Goal: Contribute content: Contribute content

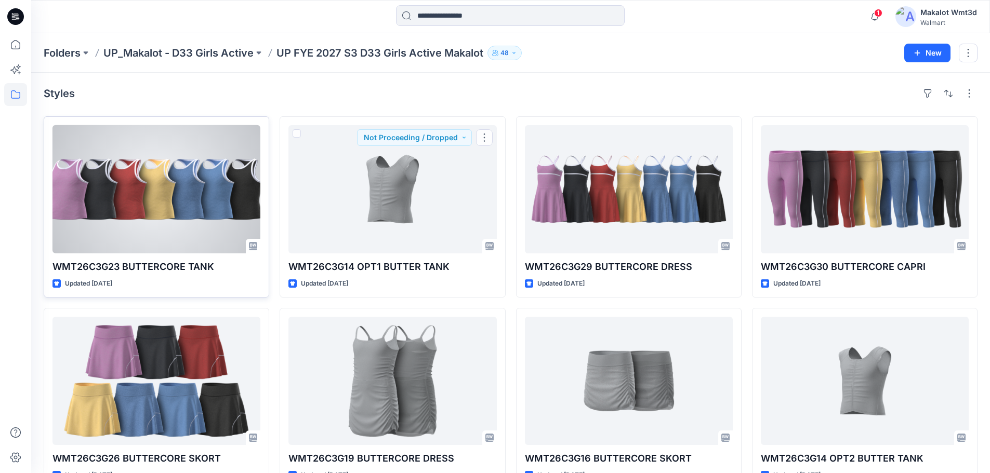
click at [194, 216] on div at bounding box center [156, 189] width 208 height 128
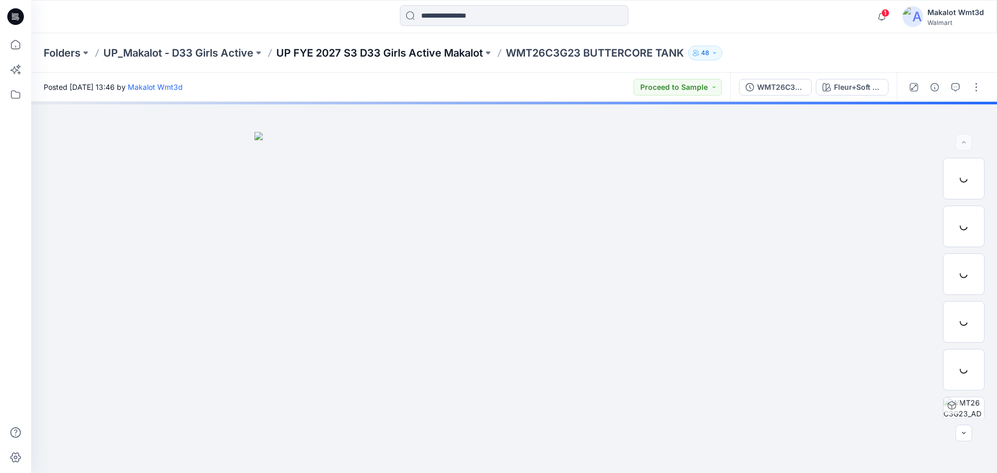
click at [380, 50] on p "UP FYE 2027 S3 D33 Girls Active Makalot" at bounding box center [379, 53] width 207 height 15
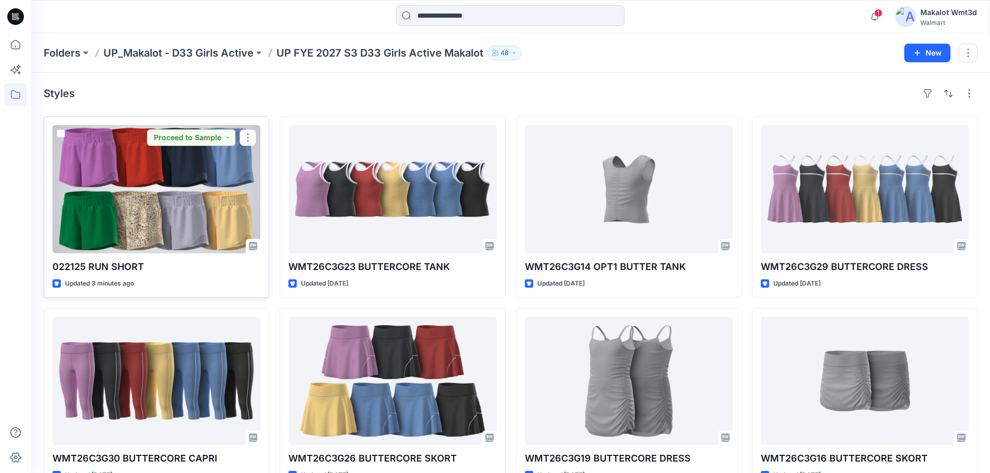
click at [139, 193] on div at bounding box center [156, 189] width 208 height 128
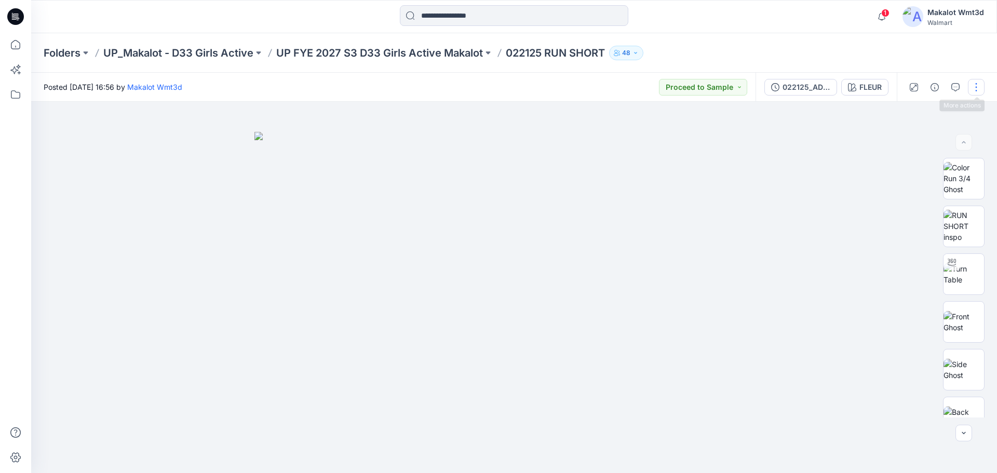
click at [971, 84] on button "button" at bounding box center [976, 87] width 17 height 17
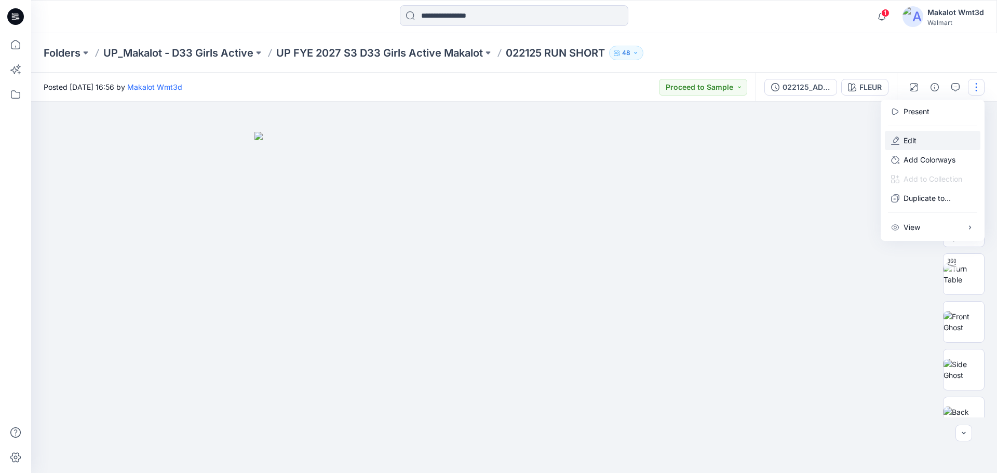
click at [917, 135] on button "Edit" at bounding box center [933, 140] width 96 height 19
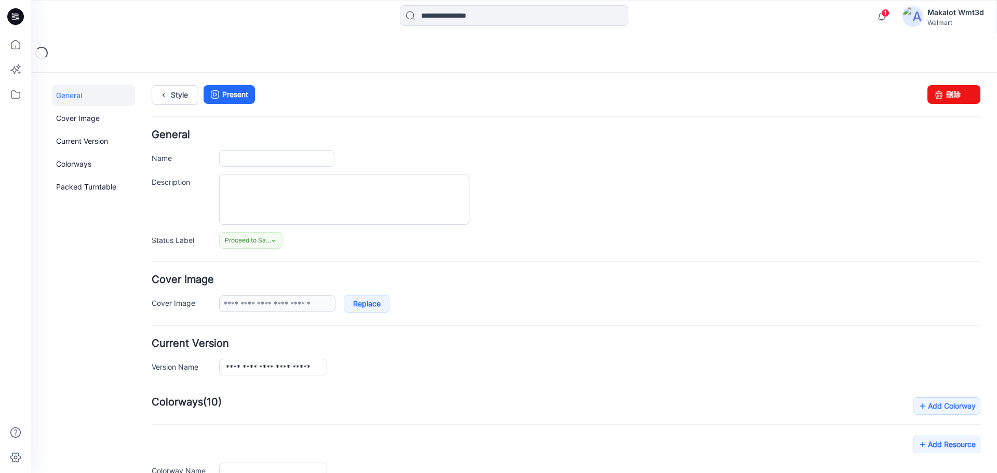
type input "**********"
type input "*****"
type input "**********"
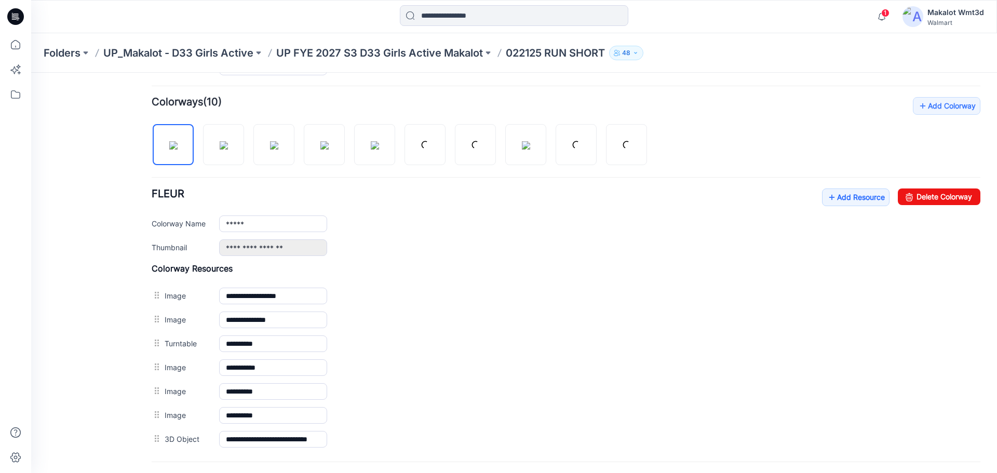
scroll to position [277, 0]
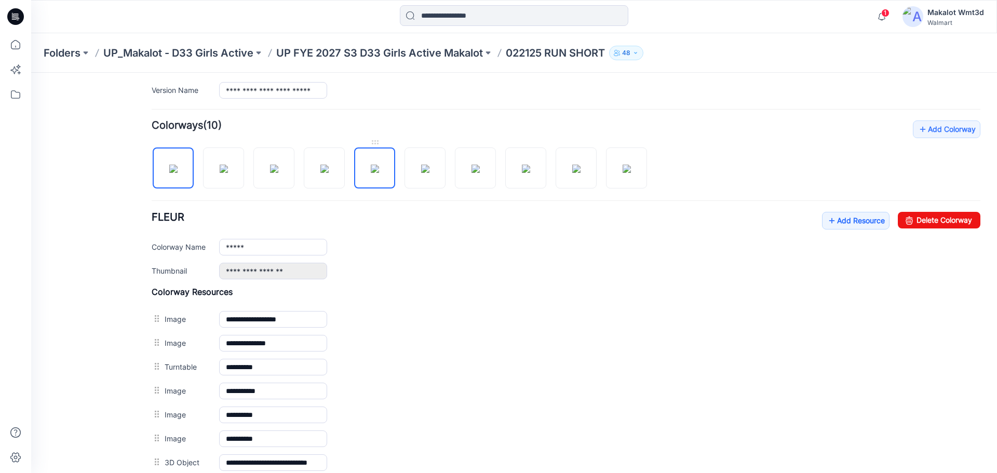
click at [379, 173] on img at bounding box center [375, 169] width 8 height 8
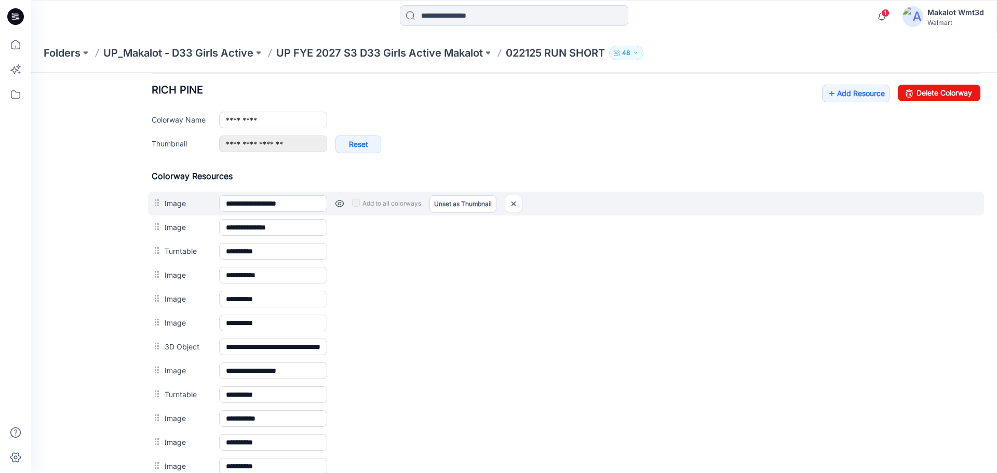
scroll to position [416, 0]
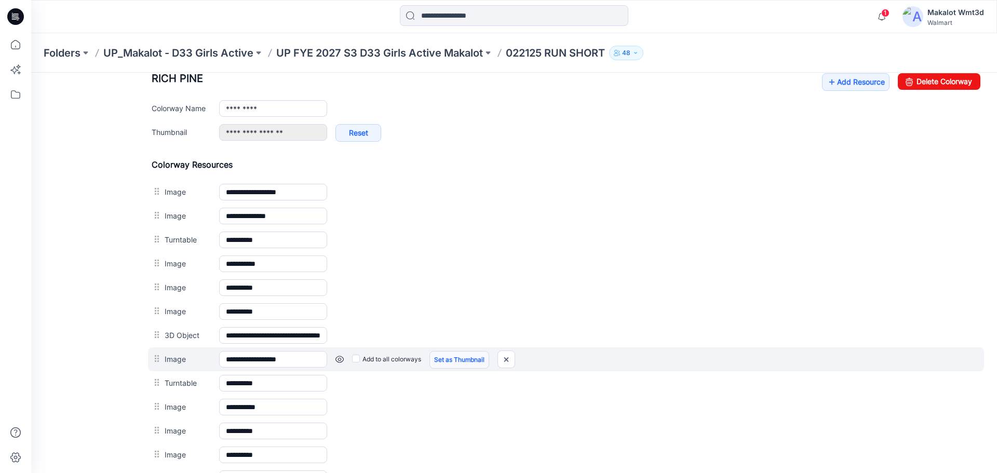
click at [467, 360] on link "Set as Thumbnail" at bounding box center [460, 360] width 60 height 18
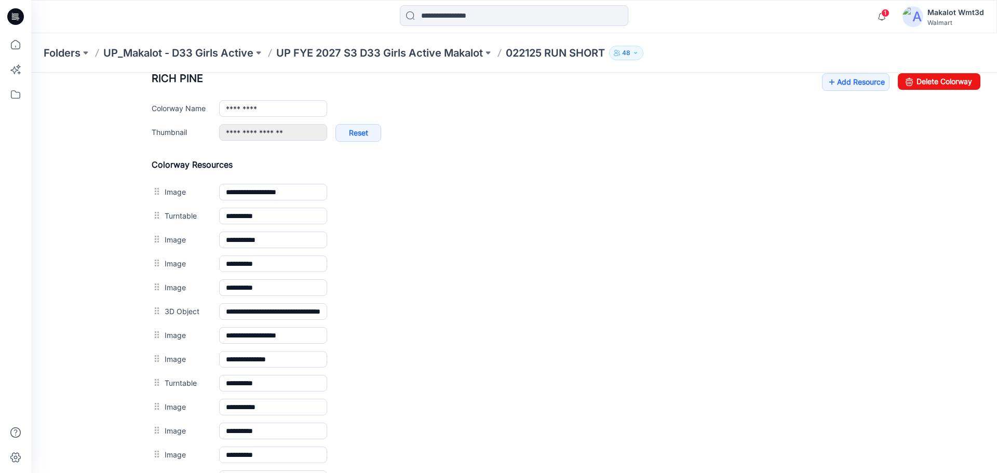
click at [31, 73] on img at bounding box center [31, 73] width 0 height 0
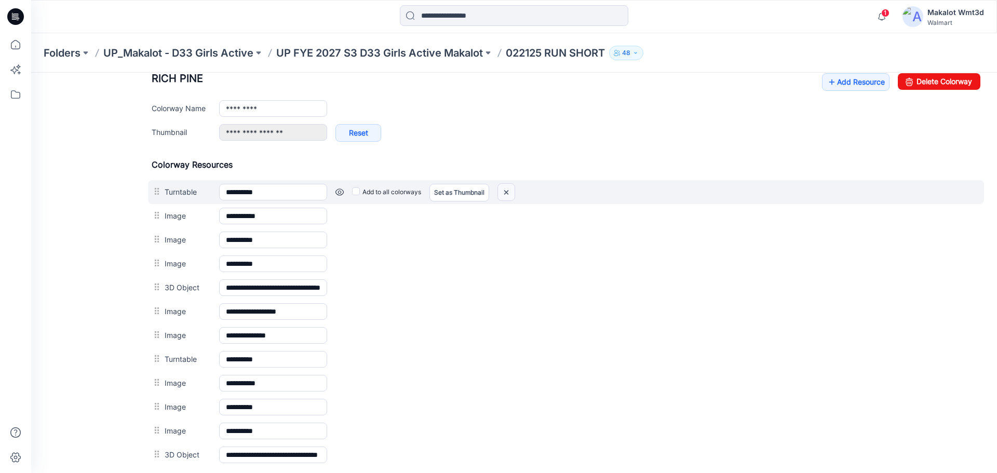
click at [511, 197] on img at bounding box center [506, 192] width 17 height 17
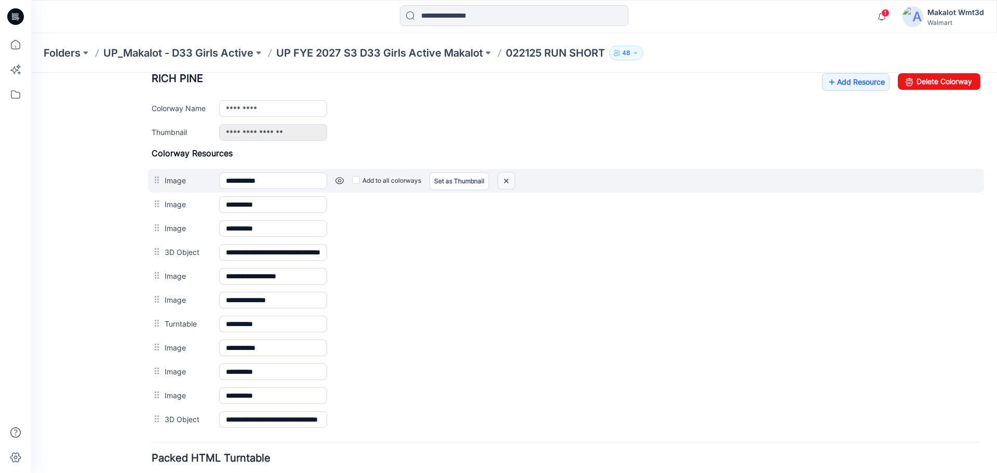
click at [511, 185] on img at bounding box center [506, 180] width 17 height 17
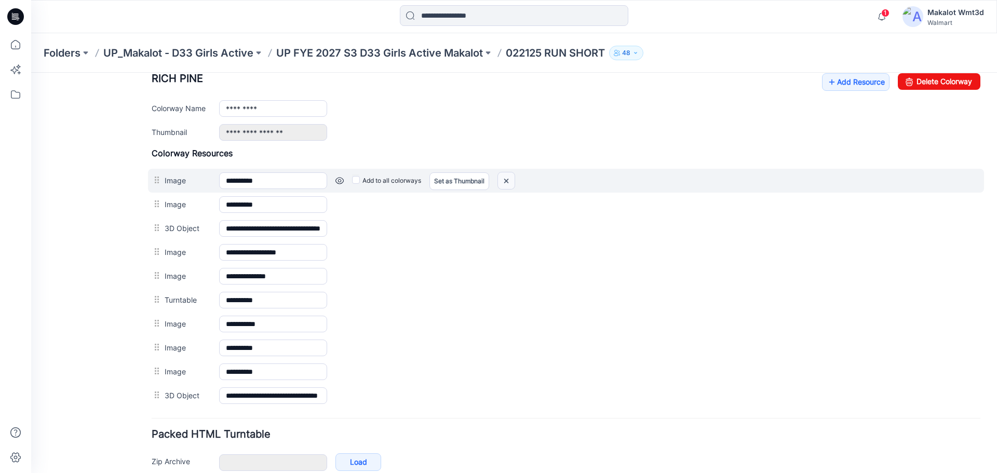
click at [508, 179] on img at bounding box center [506, 180] width 17 height 17
click at [511, 178] on img at bounding box center [506, 180] width 17 height 17
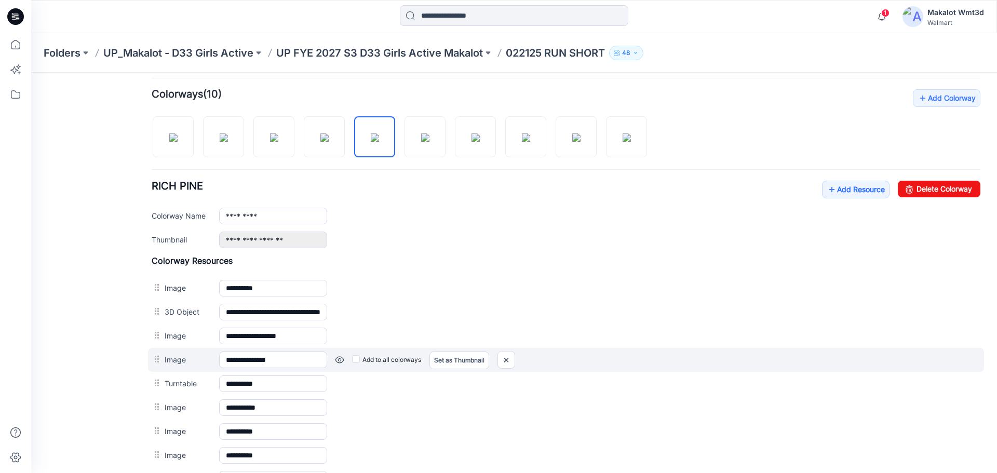
scroll to position [277, 0]
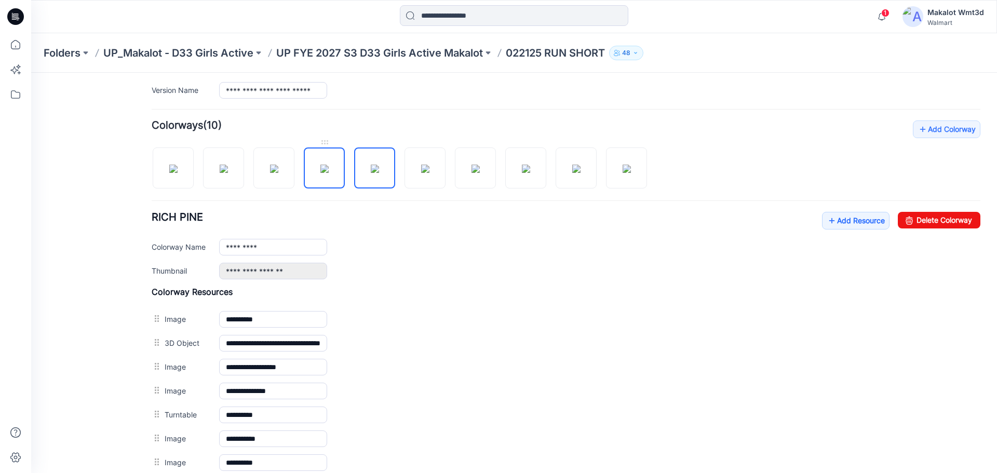
click at [329, 173] on img at bounding box center [324, 169] width 8 height 8
click at [375, 173] on img at bounding box center [375, 169] width 8 height 8
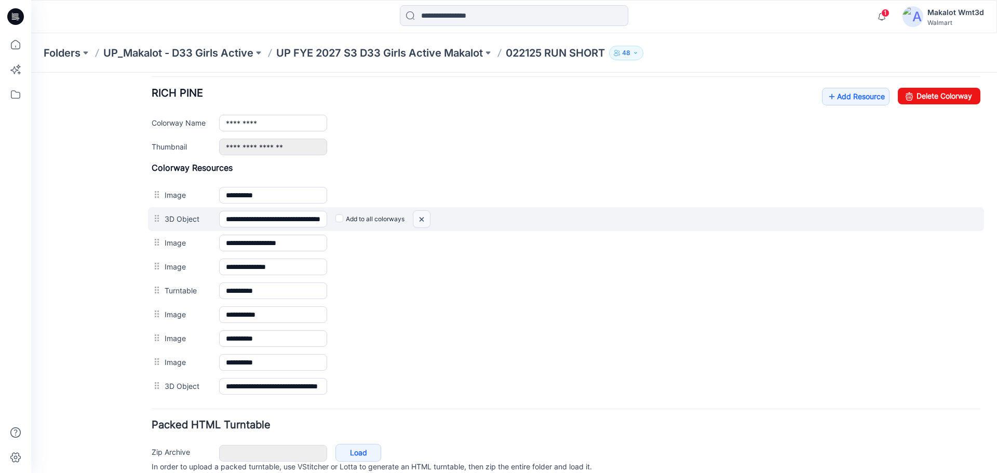
scroll to position [416, 0]
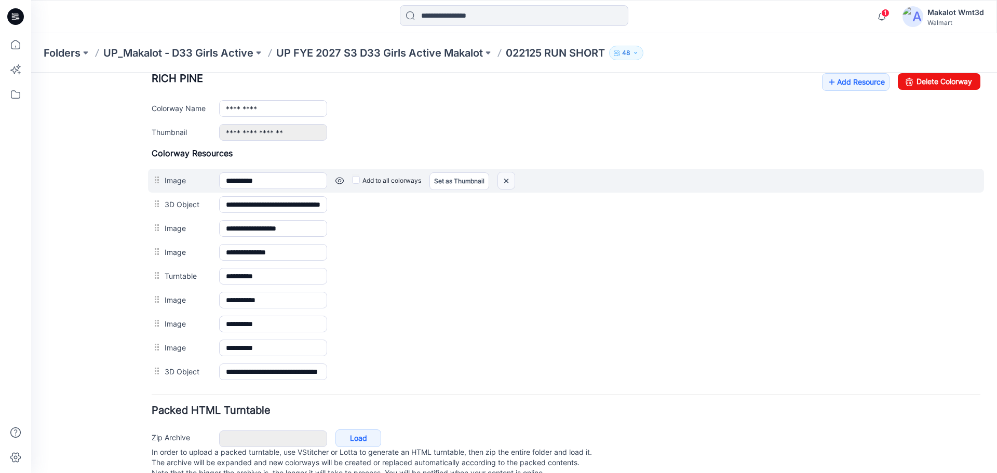
click at [504, 181] on img at bounding box center [506, 180] width 17 height 17
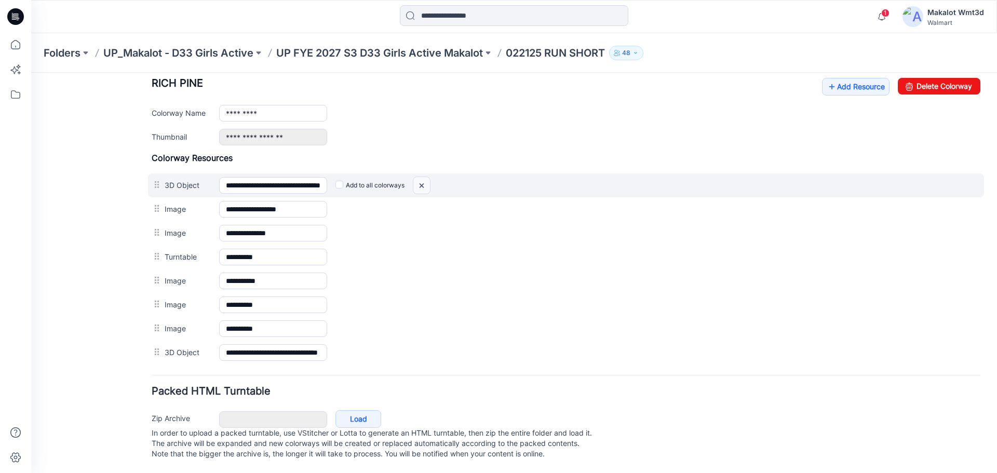
click at [419, 180] on img at bounding box center [421, 185] width 17 height 17
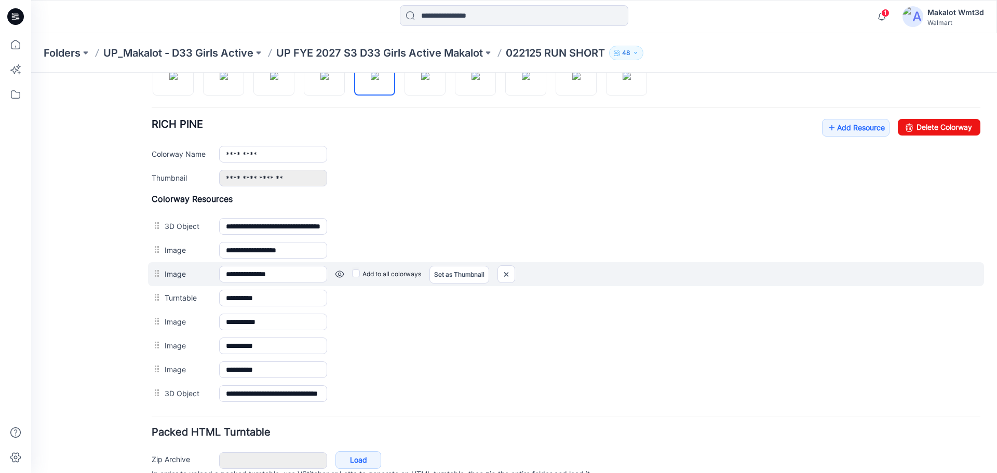
scroll to position [346, 0]
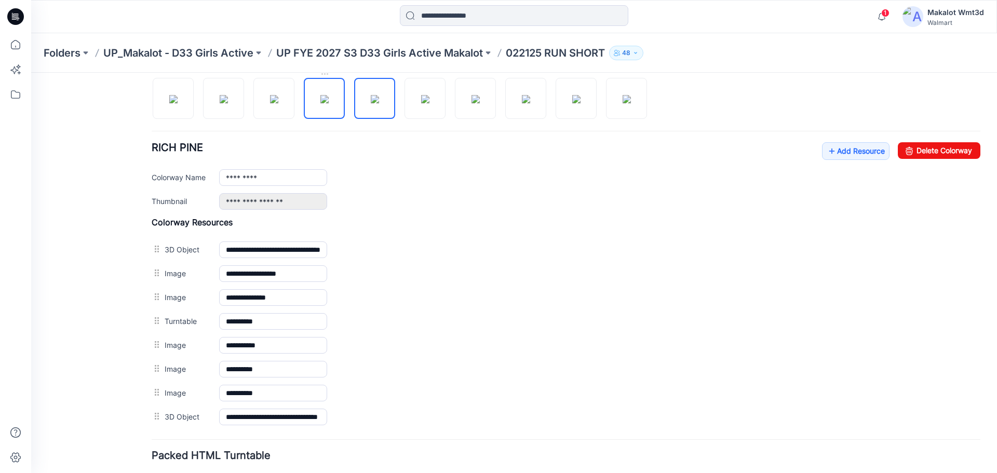
click at [320, 100] on img at bounding box center [324, 99] width 8 height 8
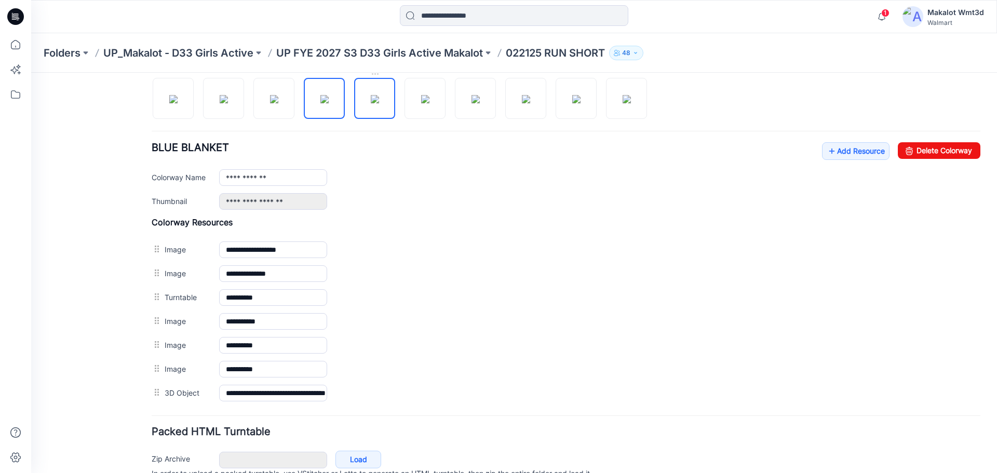
click at [374, 103] on img at bounding box center [375, 99] width 8 height 8
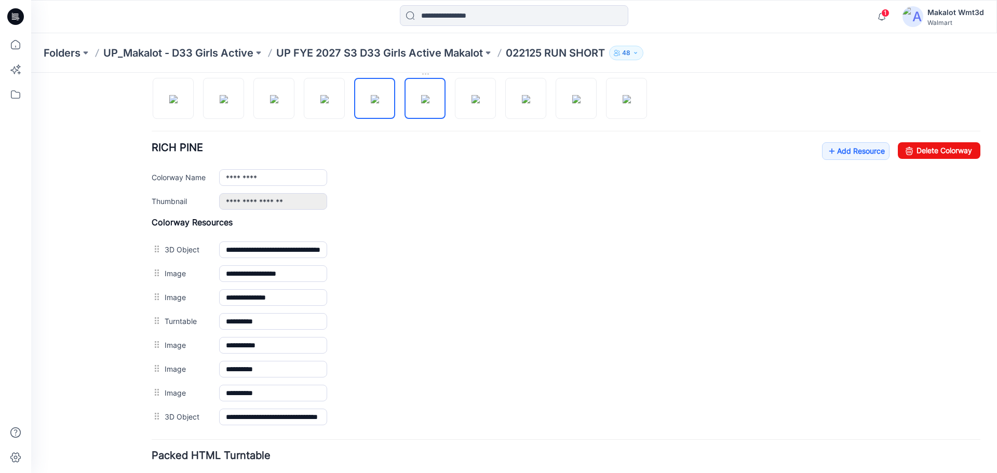
click at [430, 103] on img at bounding box center [425, 99] width 8 height 8
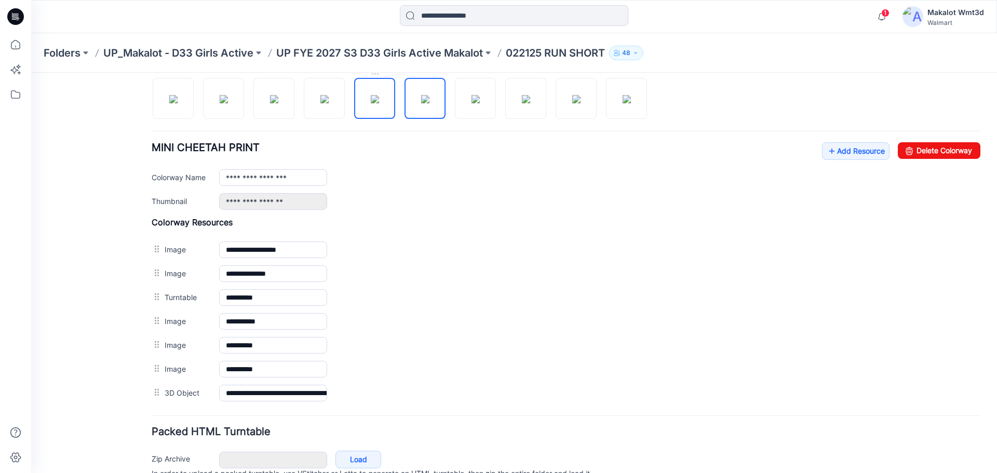
click at [375, 103] on img at bounding box center [375, 99] width 8 height 8
click at [322, 99] on img at bounding box center [324, 99] width 8 height 8
click at [371, 103] on img at bounding box center [375, 99] width 8 height 8
type input "*********"
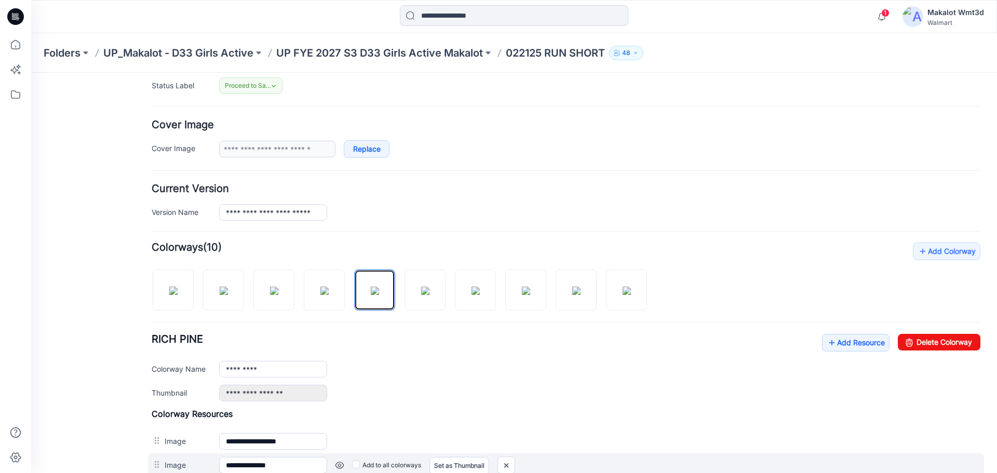
scroll to position [0, 0]
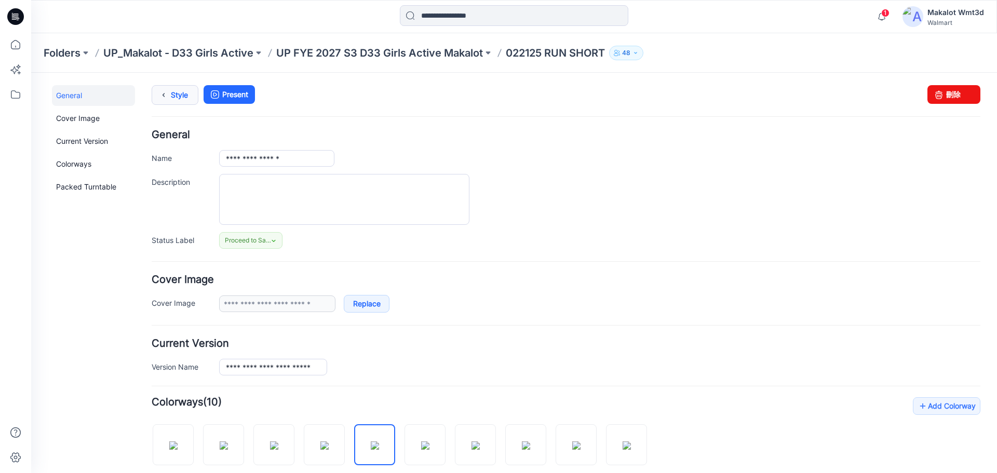
click at [163, 88] on icon at bounding box center [163, 95] width 15 height 19
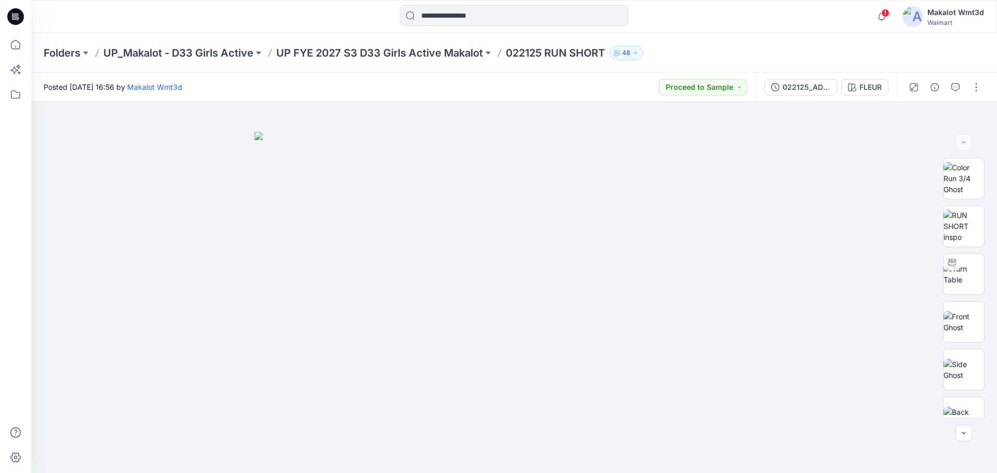
click at [346, 78] on div "Posted Friday, September 19, 2025 16:56 by Makalot Wmt3d Proceed to Sample" at bounding box center [393, 87] width 725 height 29
click at [355, 56] on p "UP FYE 2027 S3 D33 Girls Active Makalot" at bounding box center [379, 53] width 207 height 15
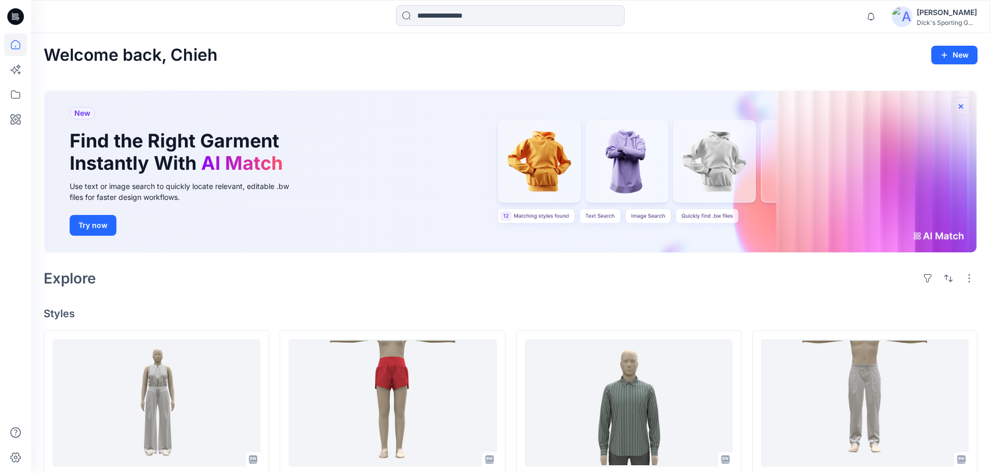
click at [961, 108] on icon "button" at bounding box center [960, 106] width 8 height 8
